Goal: Use online tool/utility: Utilize a website feature to perform a specific function

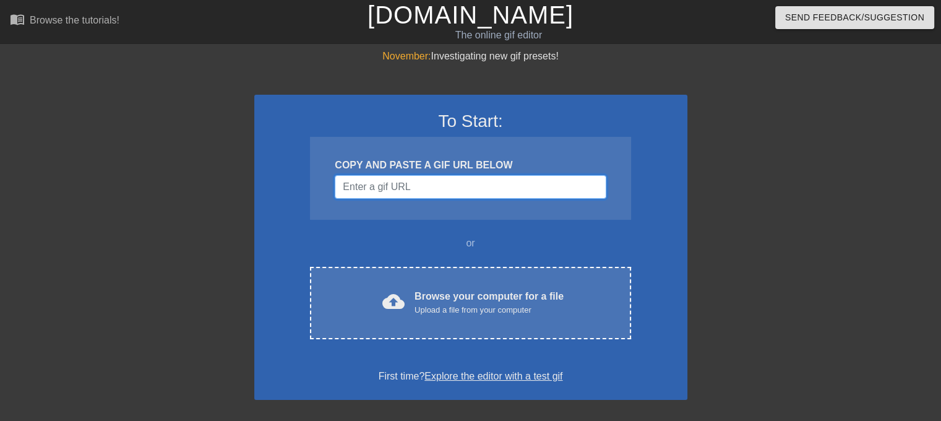
click at [421, 189] on input "Username" at bounding box center [470, 187] width 271 height 24
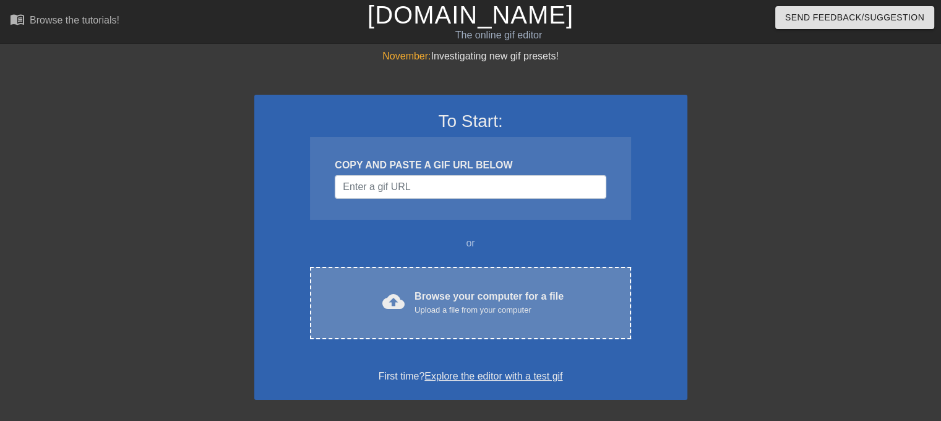
click at [473, 324] on div "cloud_upload Browse your computer for a file Upload a file from your computer C…" at bounding box center [470, 303] width 321 height 72
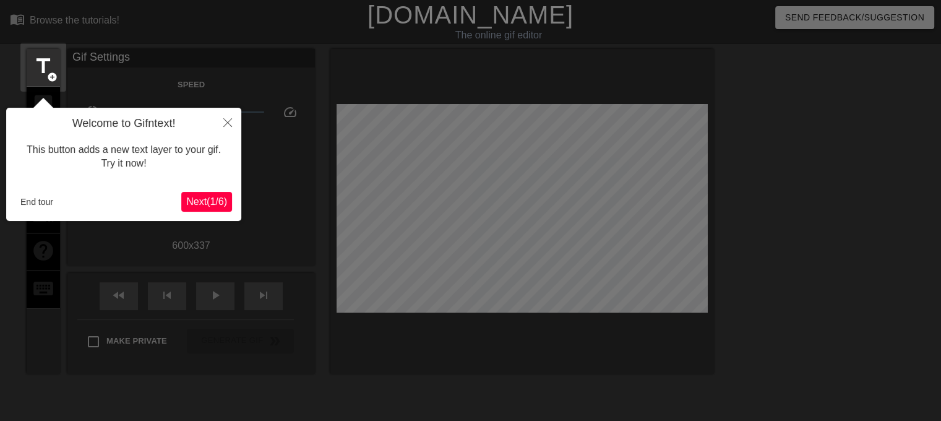
scroll to position [30, 0]
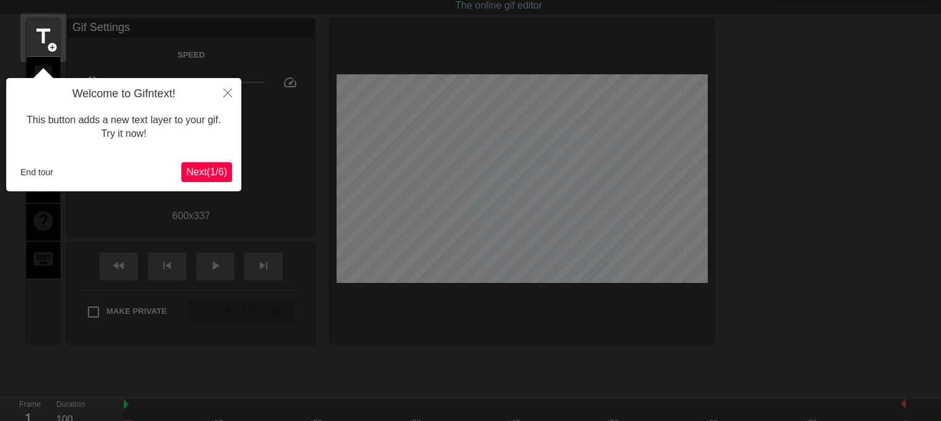
click at [217, 176] on span "Next ( 1 / 6 )" at bounding box center [206, 171] width 41 height 11
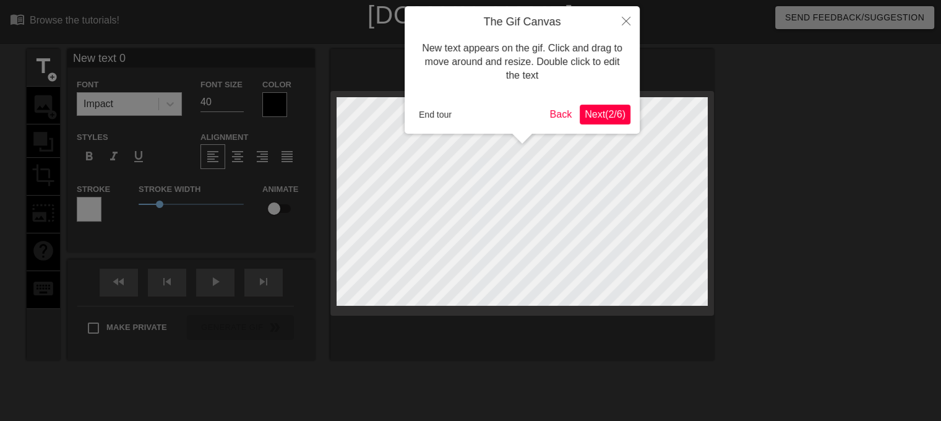
click at [605, 117] on span "Next ( 2 / 6 )" at bounding box center [605, 114] width 41 height 11
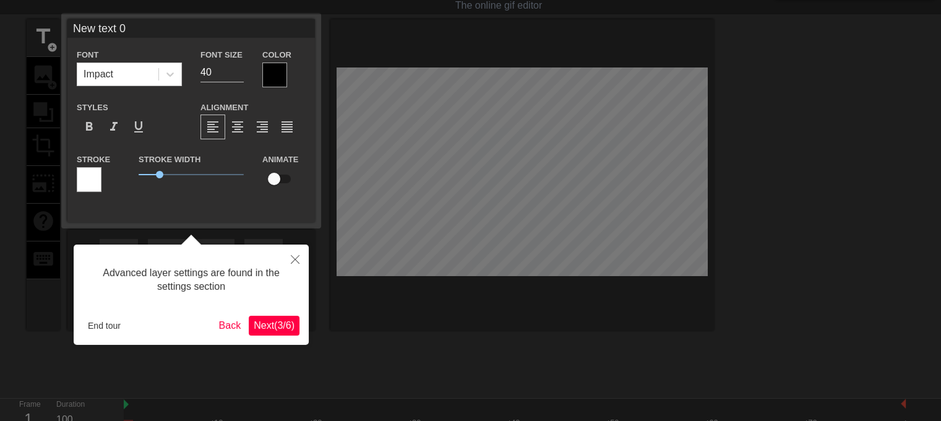
click at [280, 320] on span "Next ( 3 / 6 )" at bounding box center [274, 325] width 41 height 11
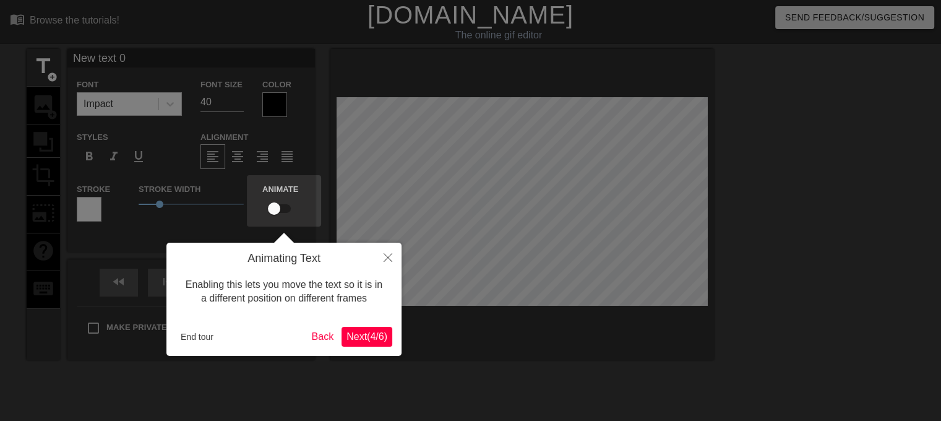
click at [357, 339] on span "Next ( 4 / 6 )" at bounding box center [367, 336] width 41 height 11
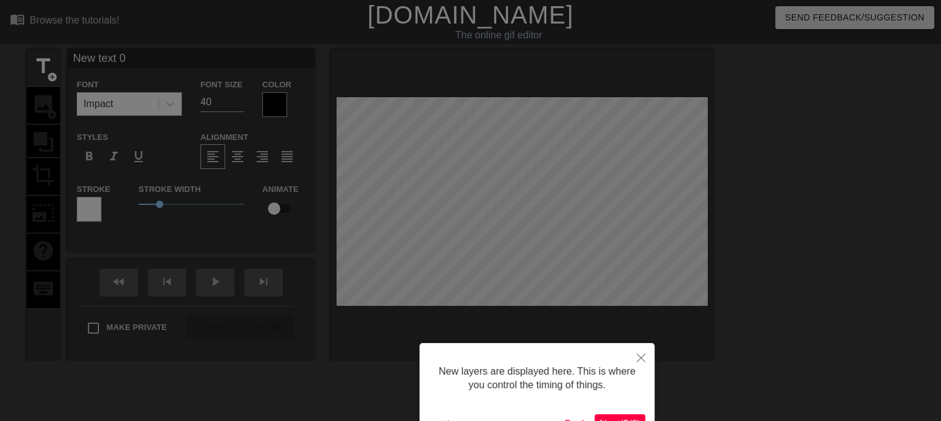
scroll to position [84, 0]
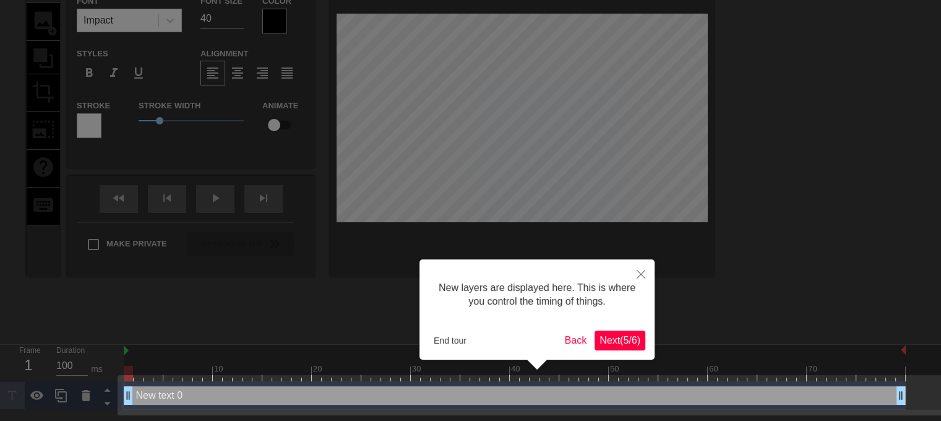
click at [610, 338] on span "Next ( 5 / 6 )" at bounding box center [620, 340] width 41 height 11
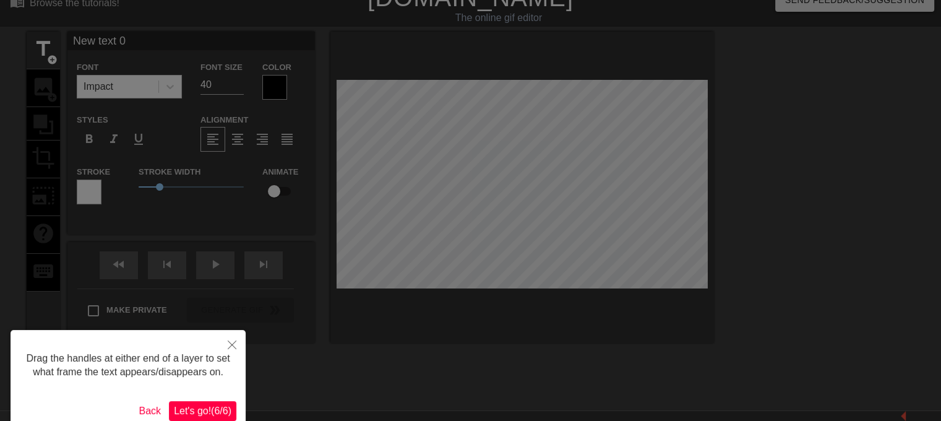
scroll to position [0, 0]
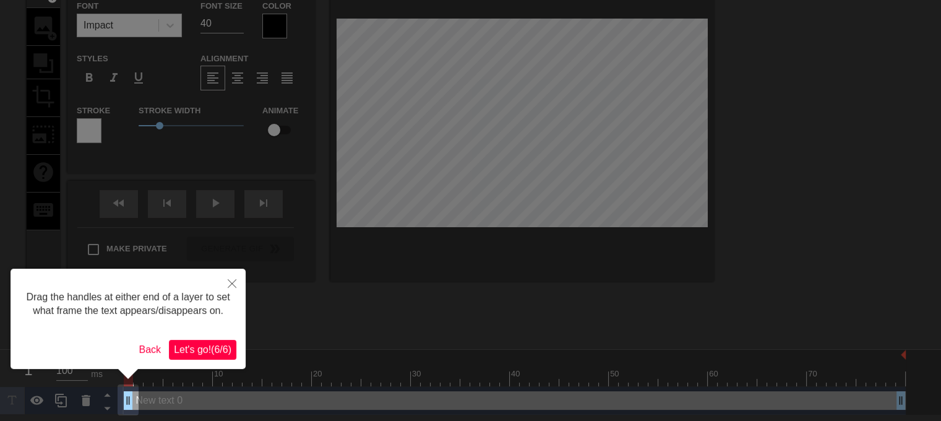
click at [225, 345] on span "Let's go! ( 6 / 6 )" at bounding box center [203, 349] width 58 height 11
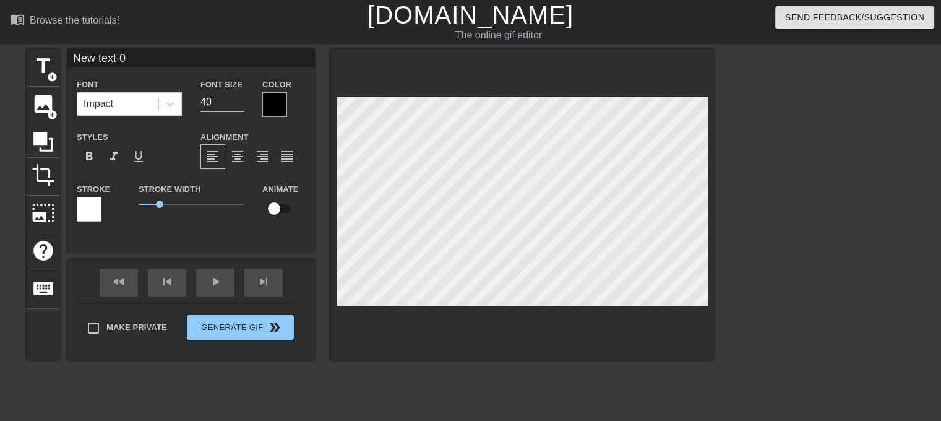
click at [272, 101] on div at bounding box center [274, 104] width 25 height 25
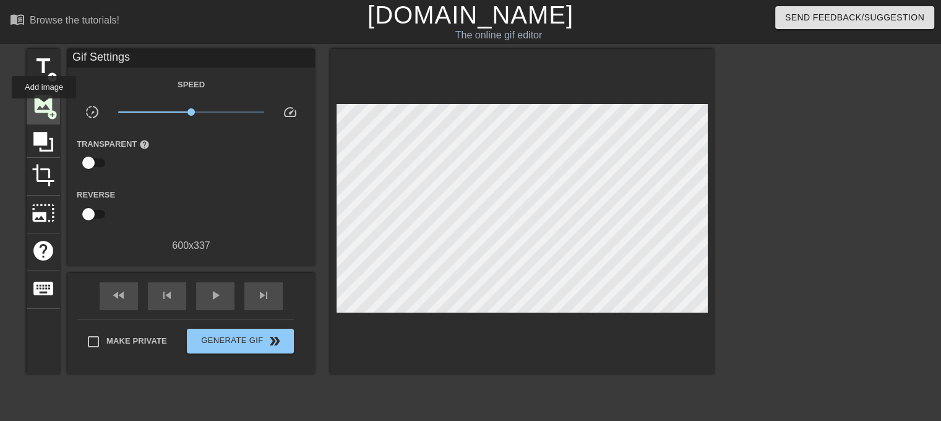
click at [44, 107] on span "image" at bounding box center [44, 104] width 24 height 24
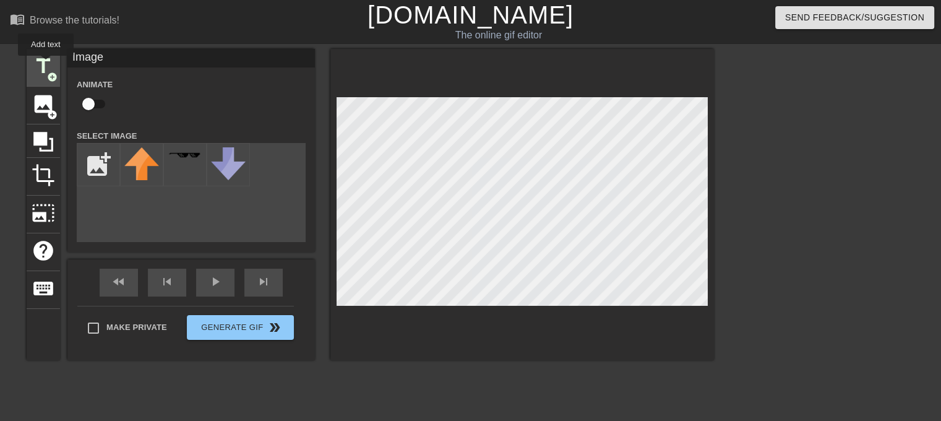
click at [46, 64] on span "title" at bounding box center [44, 66] width 24 height 24
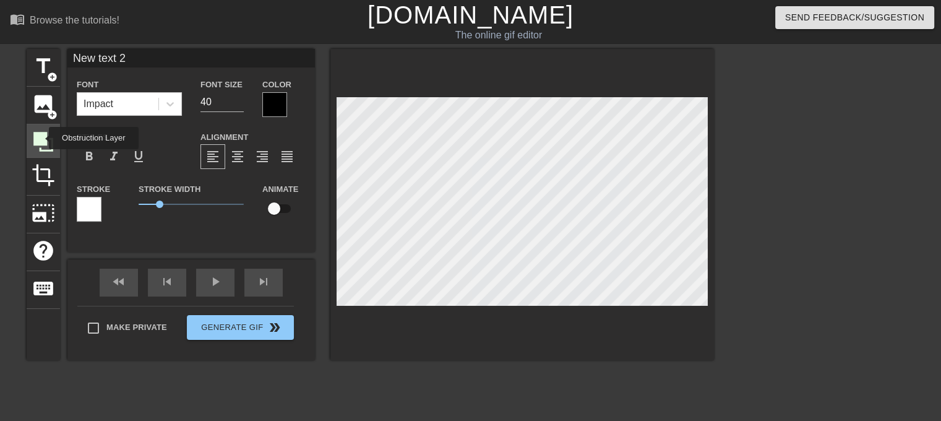
click at [41, 138] on icon at bounding box center [43, 142] width 20 height 20
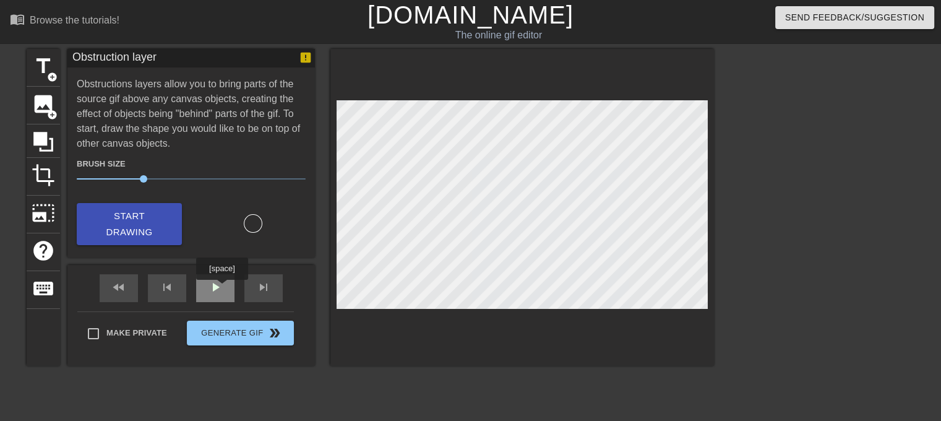
click at [222, 288] on span "play_arrow" at bounding box center [215, 287] width 15 height 15
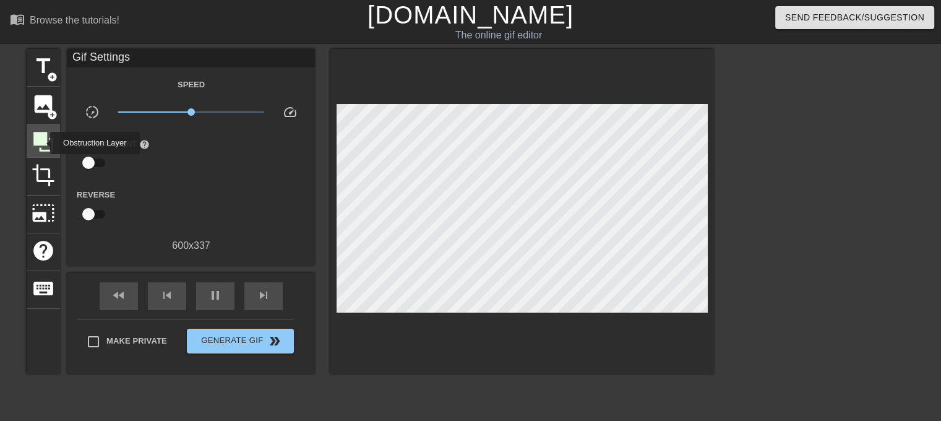
click at [42, 143] on icon at bounding box center [43, 142] width 20 height 20
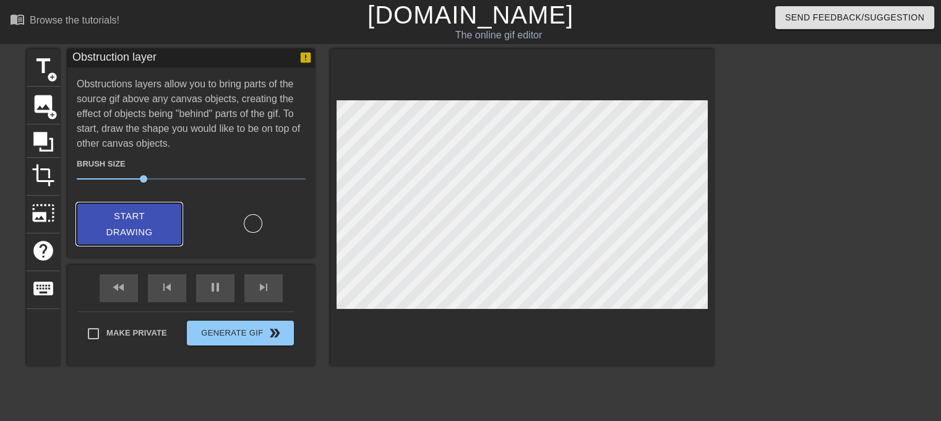
click at [149, 218] on span "Start Drawing" at bounding box center [130, 224] width 76 height 33
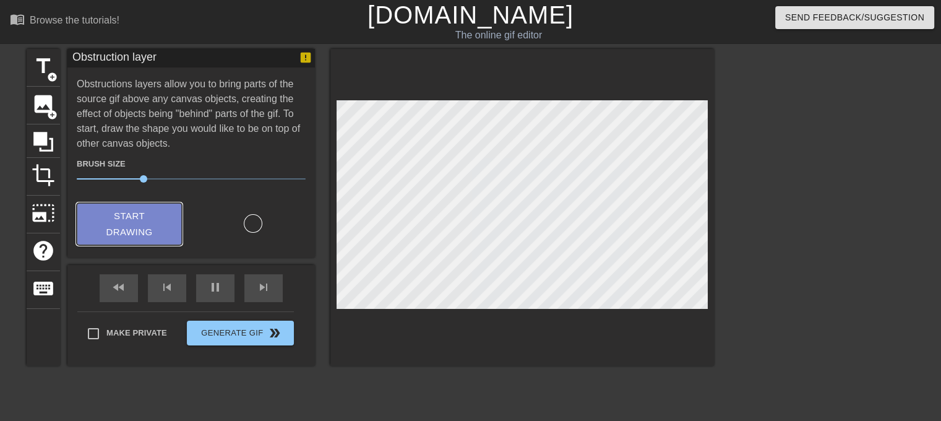
click at [152, 230] on span "Start Drawing" at bounding box center [130, 224] width 76 height 33
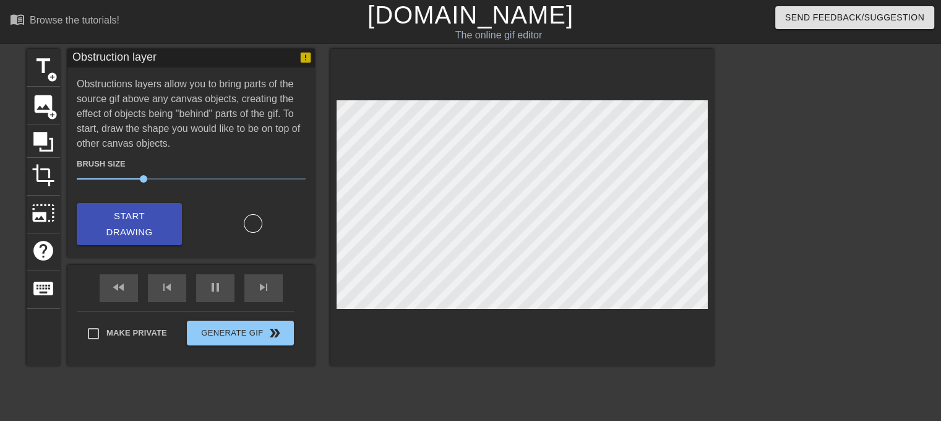
click at [253, 219] on div at bounding box center [253, 223] width 19 height 19
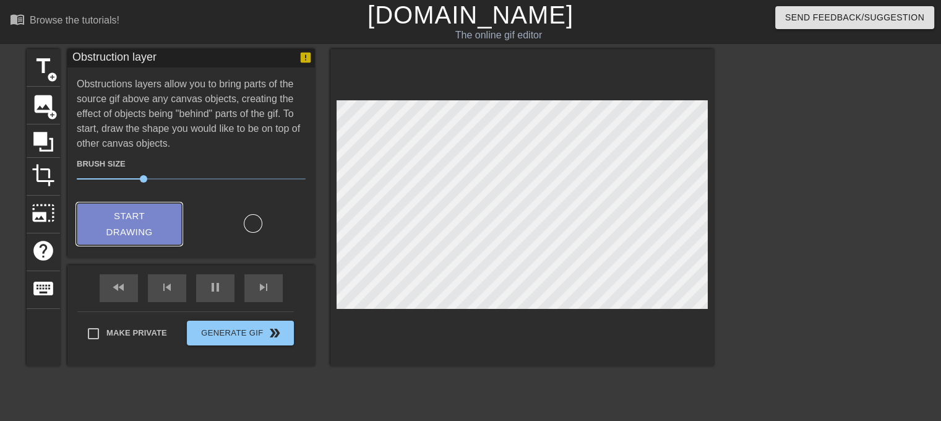
drag, startPoint x: 144, startPoint y: 222, endPoint x: 184, endPoint y: 225, distance: 39.7
click at [144, 222] on span "Start Drawing" at bounding box center [130, 224] width 76 height 33
click at [166, 235] on span "Start Drawing" at bounding box center [130, 224] width 76 height 33
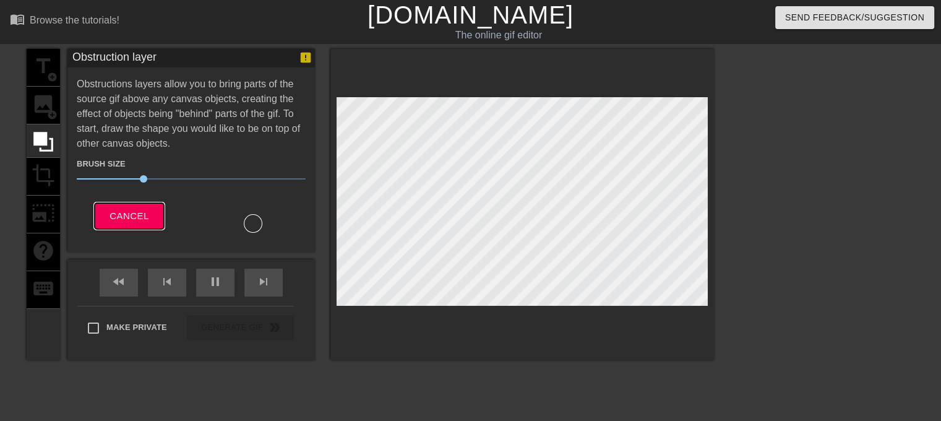
click at [151, 209] on button "Cancel" at bounding box center [129, 216] width 69 height 26
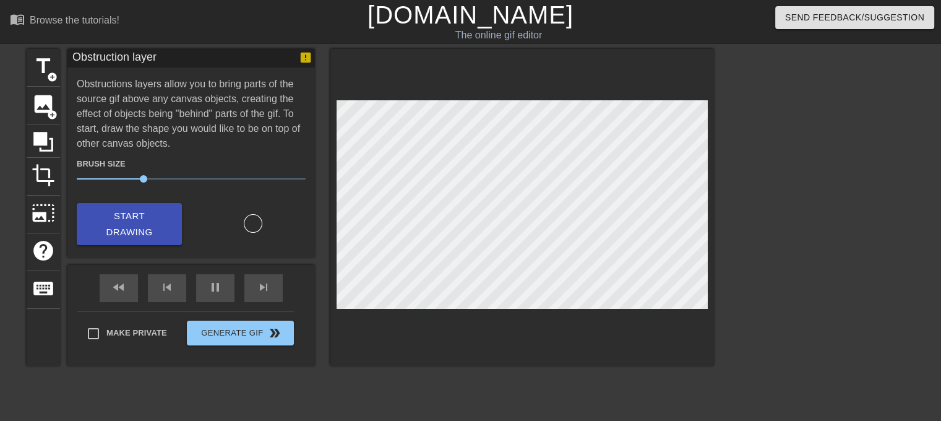
click at [178, 184] on div "title add_circle image add_circle crop photo_size_select_large help keyboard Ob…" at bounding box center [371, 207] width 688 height 317
click at [45, 280] on span "keyboard" at bounding box center [44, 289] width 24 height 24
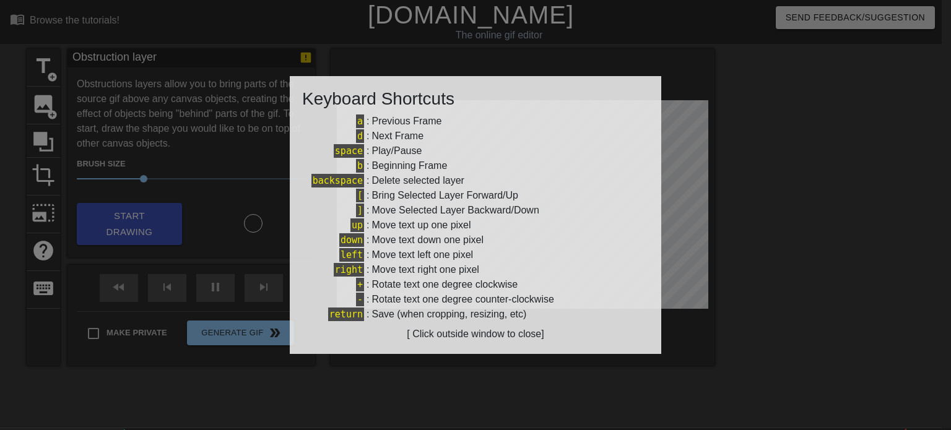
click at [896, 180] on div at bounding box center [475, 215] width 951 height 430
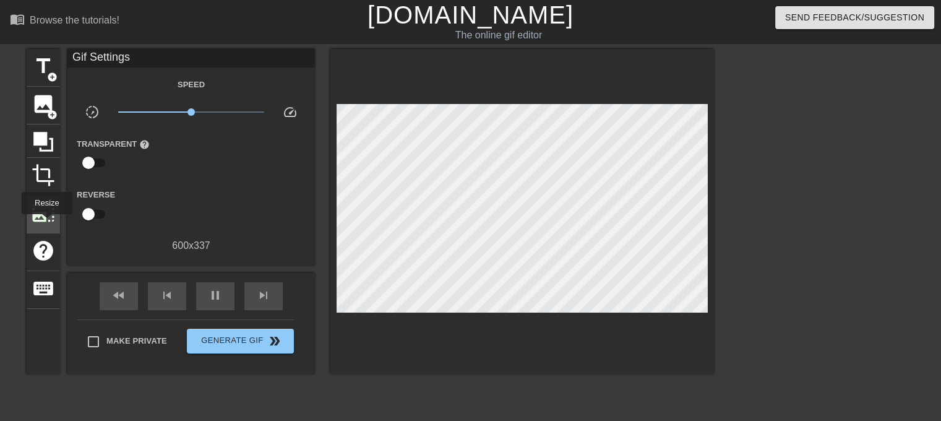
click at [46, 223] on div "photo_size_select_large" at bounding box center [43, 215] width 33 height 38
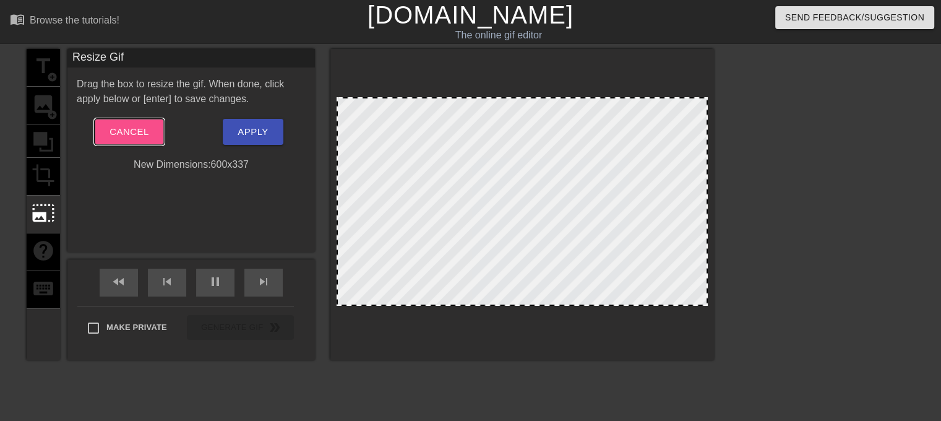
click at [119, 131] on span "Cancel" at bounding box center [129, 132] width 39 height 16
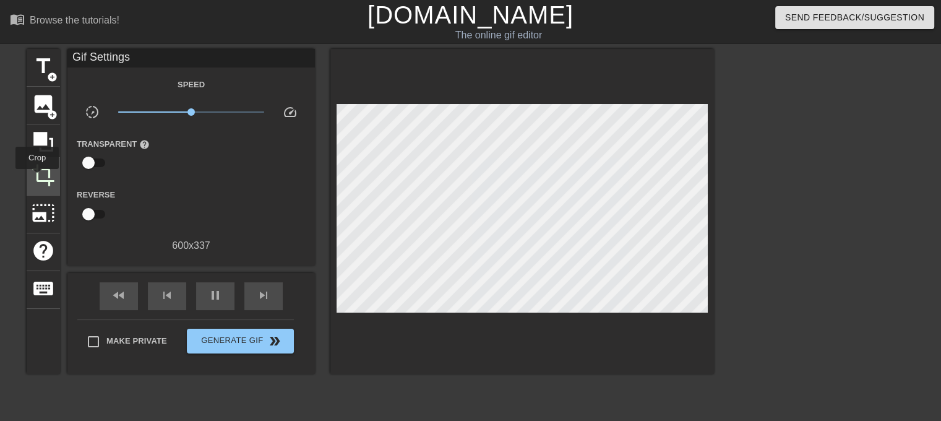
click at [37, 178] on span "crop" at bounding box center [44, 175] width 24 height 24
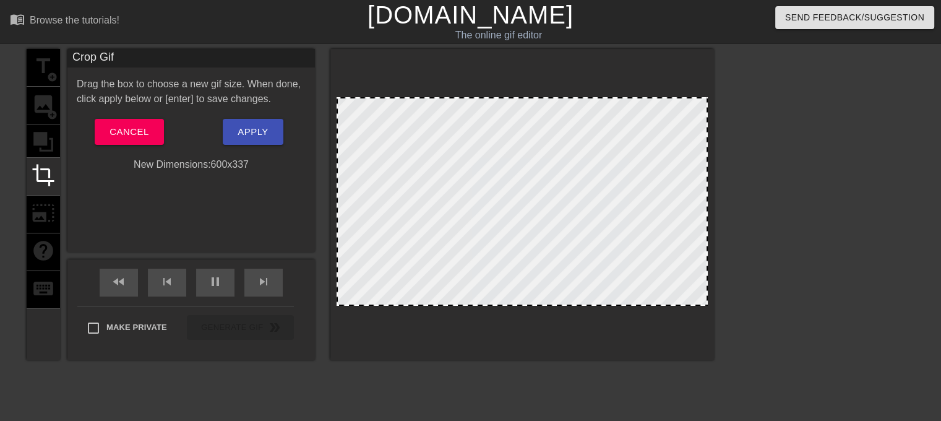
click at [785, 210] on div at bounding box center [822, 234] width 186 height 371
click at [116, 132] on span "Cancel" at bounding box center [129, 132] width 39 height 16
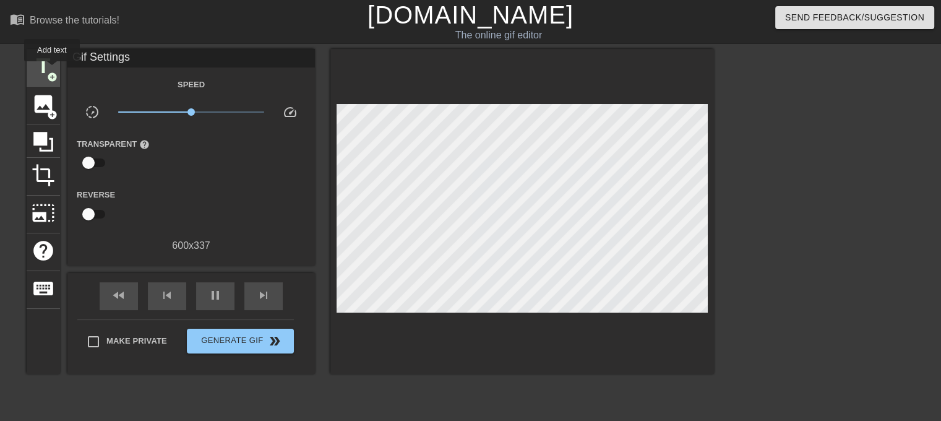
click at [52, 70] on span "title" at bounding box center [44, 66] width 24 height 24
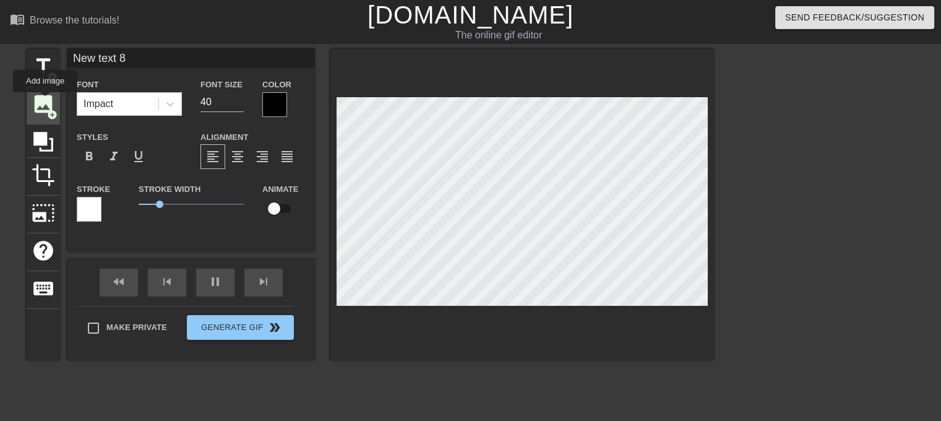
click at [45, 101] on span "image" at bounding box center [44, 104] width 24 height 24
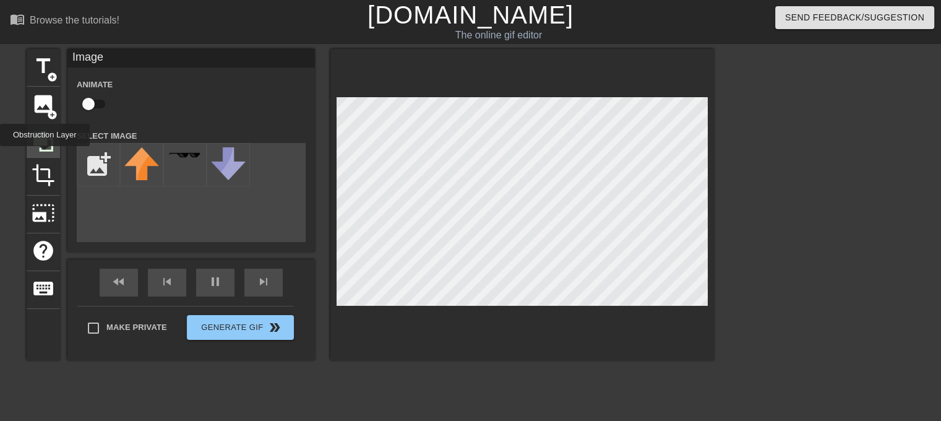
click at [43, 154] on div at bounding box center [43, 140] width 33 height 33
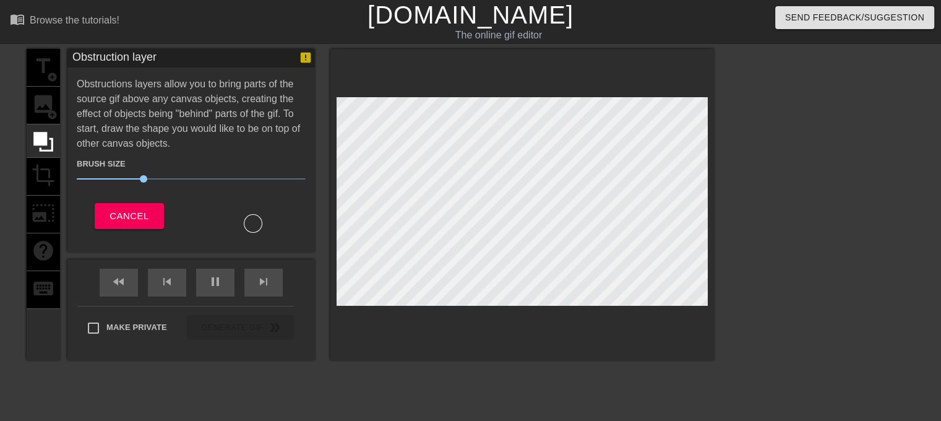
click at [43, 175] on div "title add_circle image add_circle crop photo_size_select_large help keyboard" at bounding box center [43, 204] width 33 height 311
click at [267, 373] on div "title add_circle image add_circle crop photo_size_select_large help keyboard Ob…" at bounding box center [371, 234] width 688 height 371
click at [129, 219] on span "Cancel" at bounding box center [129, 216] width 39 height 16
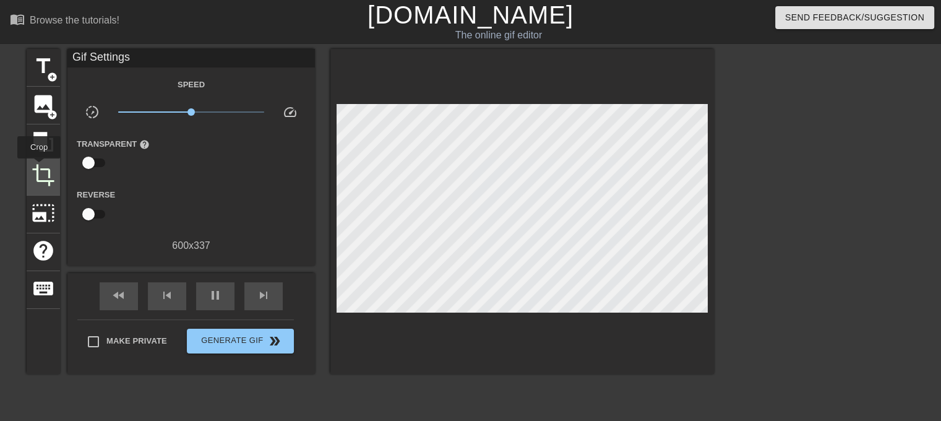
click at [39, 167] on span "crop" at bounding box center [44, 175] width 24 height 24
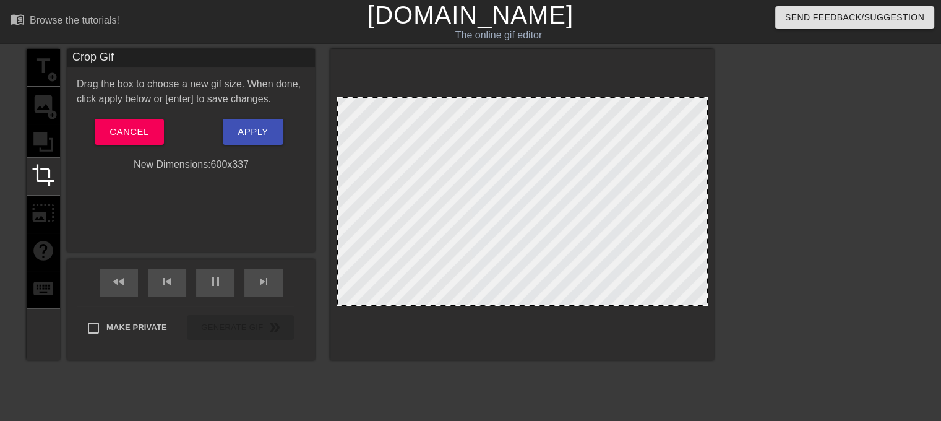
drag, startPoint x: 507, startPoint y: 204, endPoint x: 280, endPoint y: 244, distance: 230.8
click at [280, 244] on div "title add_circle image add_circle crop photo_size_select_large help keyboard Cr…" at bounding box center [371, 204] width 688 height 311
drag, startPoint x: 520, startPoint y: 202, endPoint x: 395, endPoint y: 199, distance: 125.1
click at [308, 205] on div "title add_circle image add_circle crop photo_size_select_large help keyboard Cr…" at bounding box center [371, 204] width 688 height 311
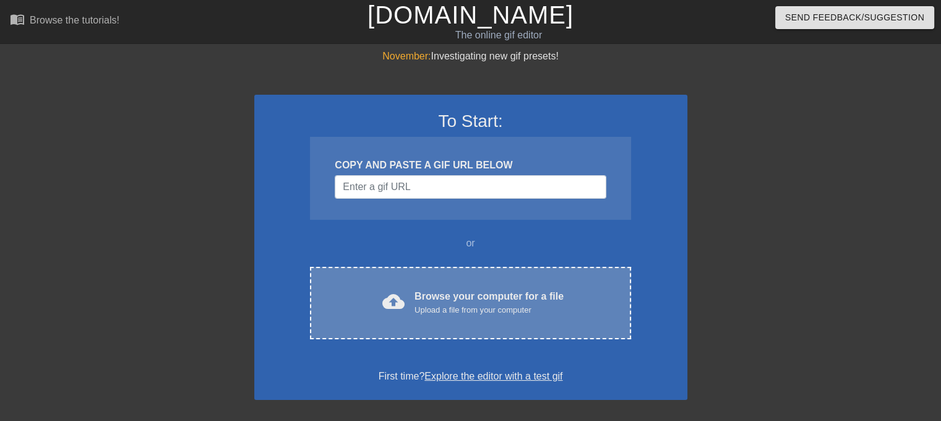
click at [482, 295] on div "Browse your computer for a file Upload a file from your computer" at bounding box center [489, 302] width 149 height 27
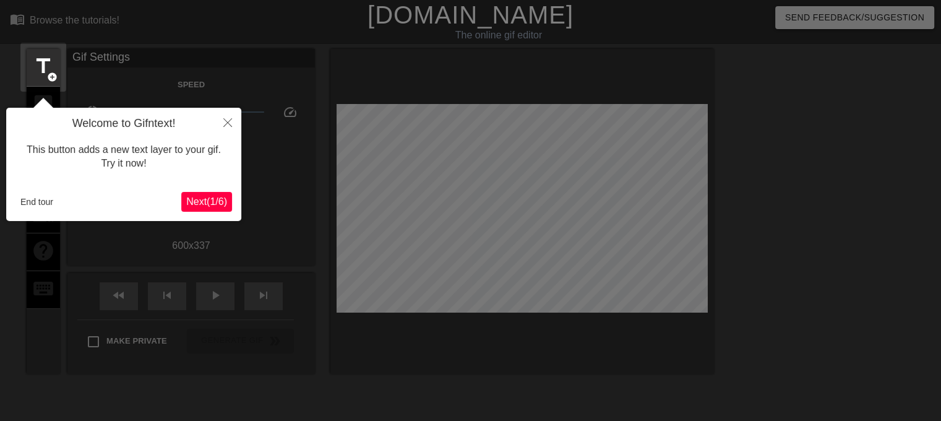
scroll to position [30, 0]
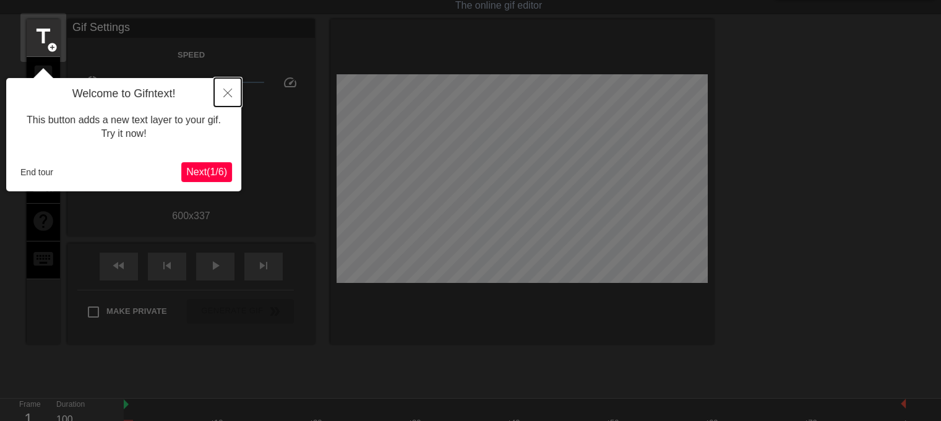
click at [233, 91] on button "Close" at bounding box center [227, 92] width 27 height 28
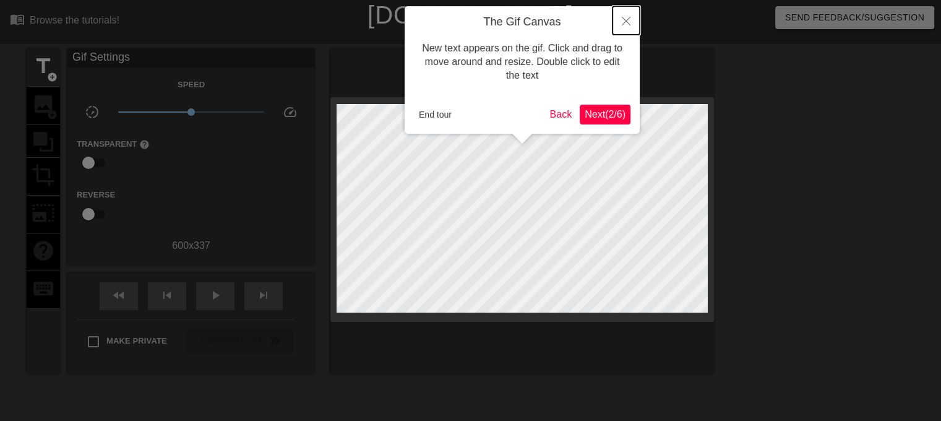
click at [624, 24] on icon "Close" at bounding box center [626, 21] width 9 height 9
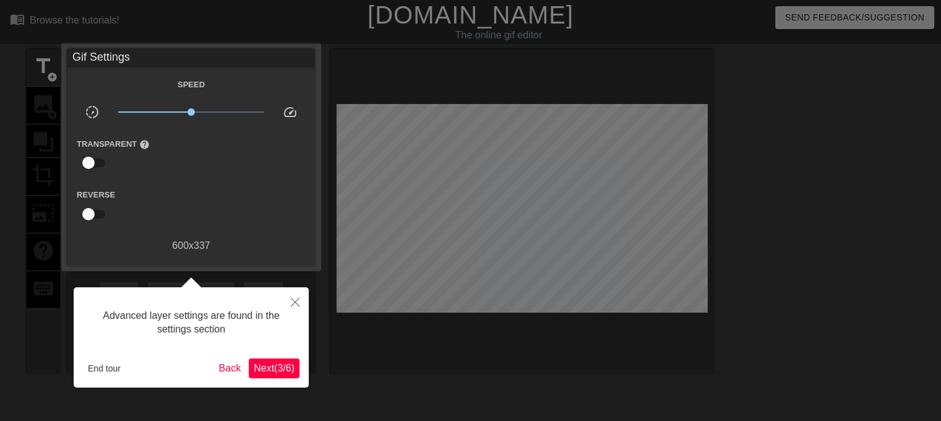
scroll to position [30, 0]
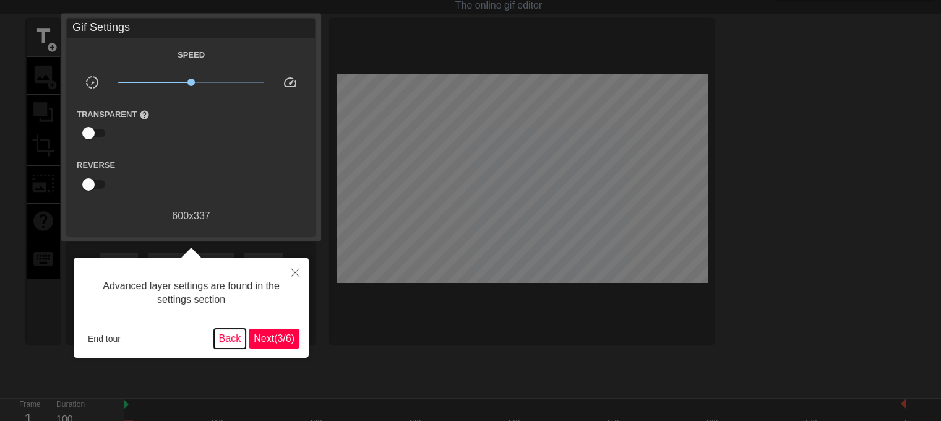
click at [234, 337] on button "Back" at bounding box center [230, 339] width 32 height 20
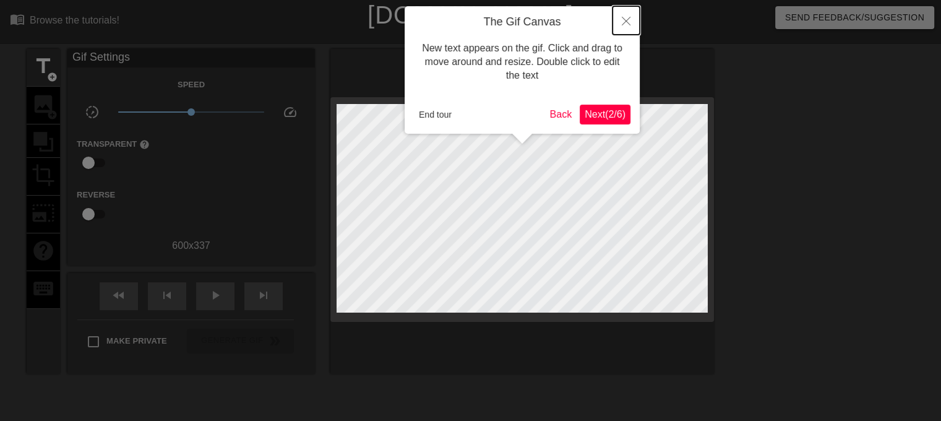
click at [625, 24] on icon "Close" at bounding box center [626, 21] width 9 height 9
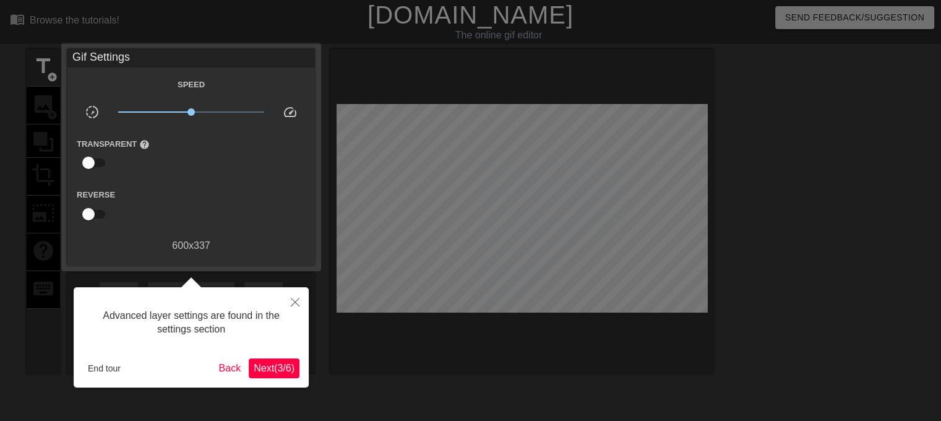
scroll to position [30, 0]
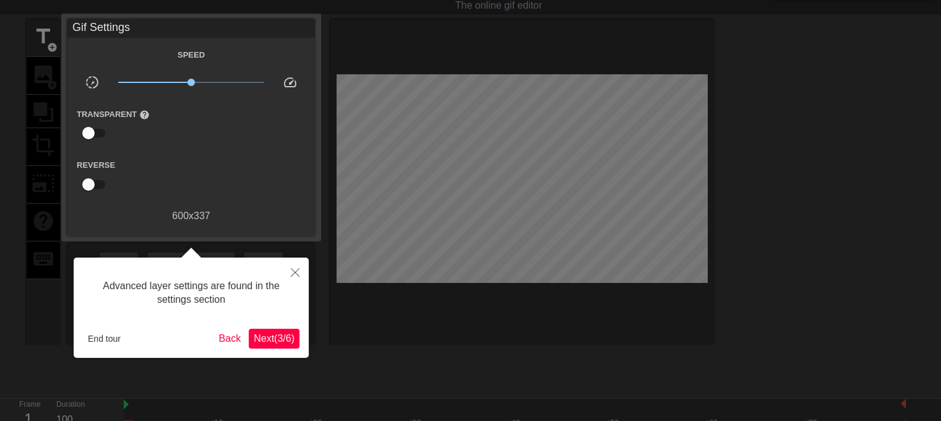
click at [289, 333] on span "Next ( 3 / 6 )" at bounding box center [274, 338] width 41 height 11
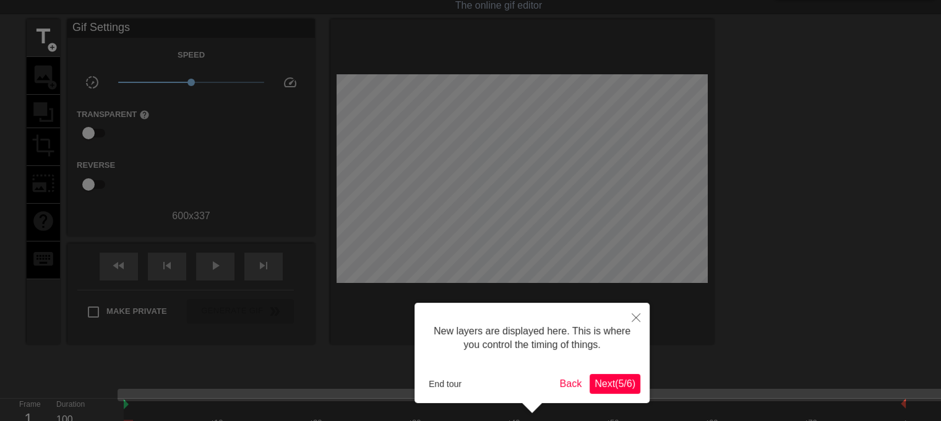
click at [621, 378] on span "Next ( 5 / 6 )" at bounding box center [615, 383] width 41 height 11
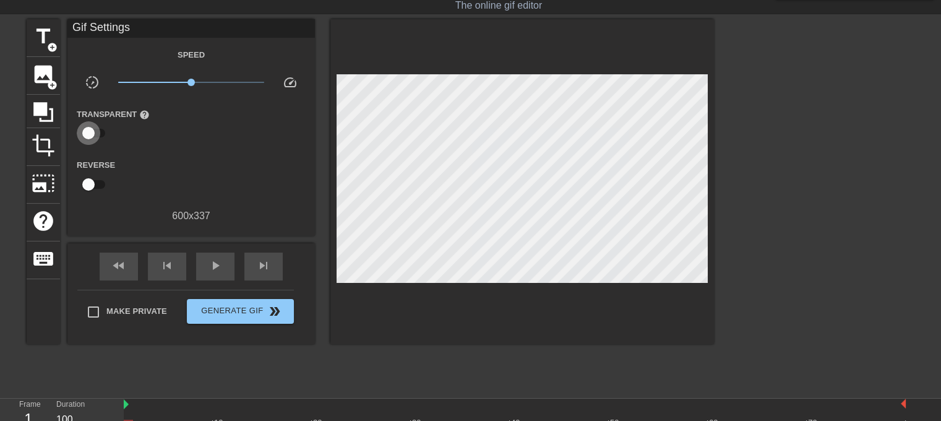
drag, startPoint x: 92, startPoint y: 135, endPoint x: 106, endPoint y: 138, distance: 15.2
click at [106, 138] on input "checkbox" at bounding box center [88, 133] width 71 height 24
checkbox input "true"
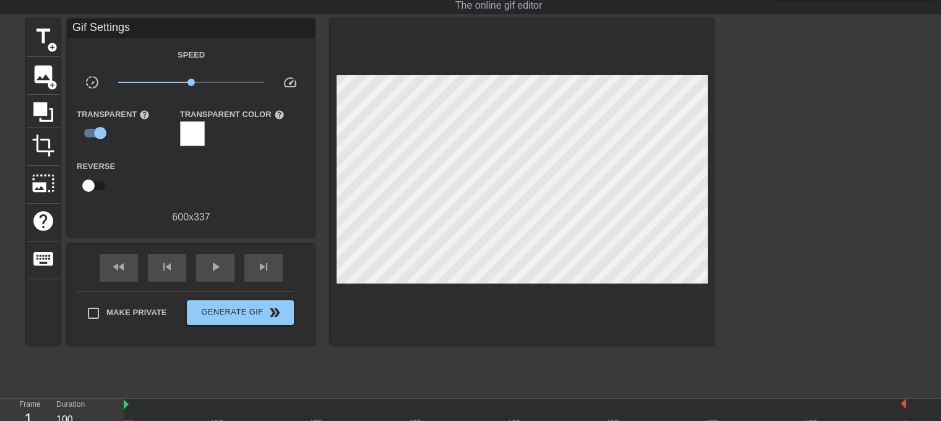
click at [173, 126] on div "Transparent Color help" at bounding box center [233, 126] width 124 height 40
click at [186, 129] on div at bounding box center [192, 133] width 25 height 25
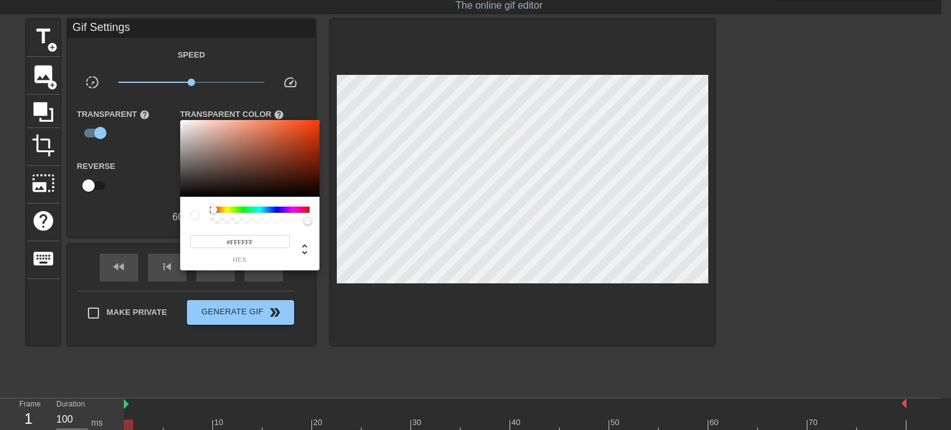
drag, startPoint x: 209, startPoint y: 209, endPoint x: 225, endPoint y: 175, distance: 37.9
click at [197, 212] on div at bounding box center [249, 215] width 119 height 17
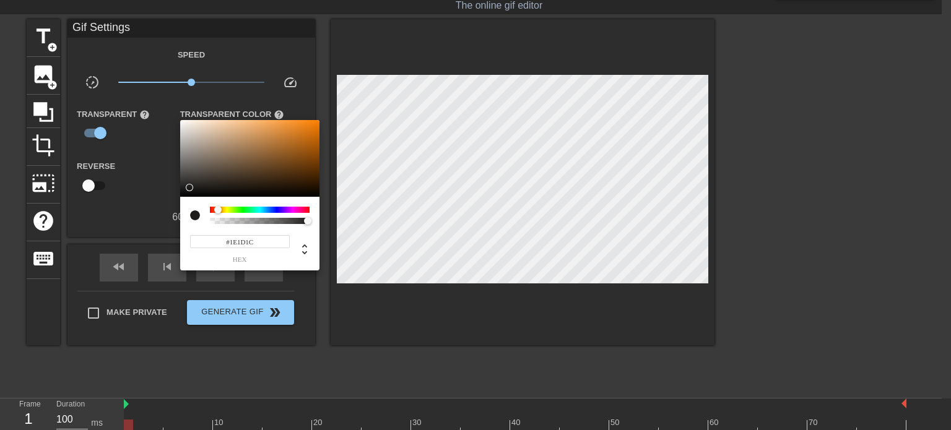
type input "#1E1E1D"
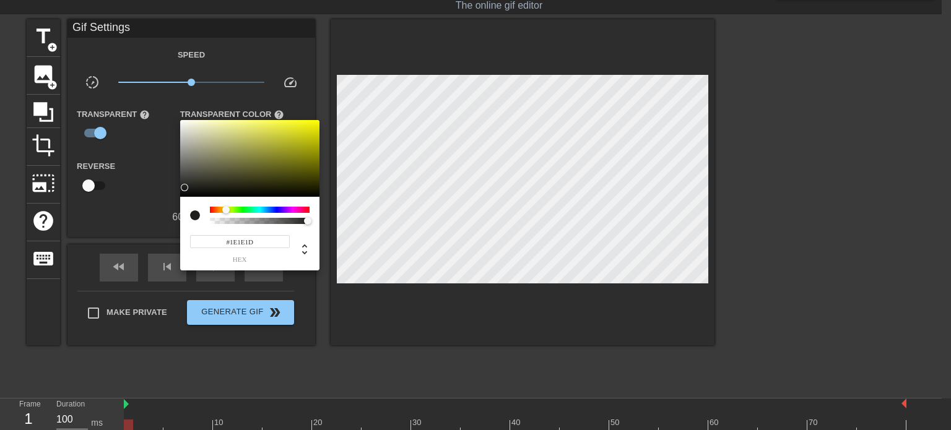
drag, startPoint x: 231, startPoint y: 170, endPoint x: 187, endPoint y: 188, distance: 47.2
click at [187, 188] on div at bounding box center [249, 158] width 139 height 77
click at [235, 309] on div at bounding box center [475, 215] width 951 height 430
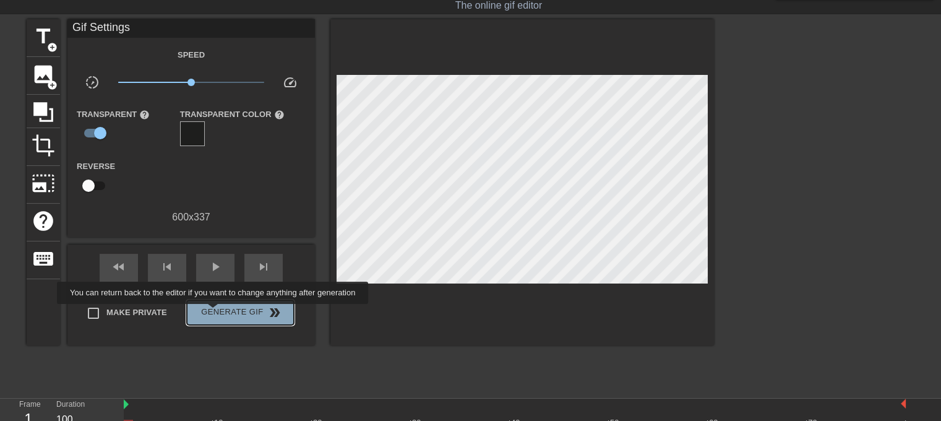
click at [214, 313] on span "Generate Gif double_arrow" at bounding box center [240, 312] width 97 height 15
